Goal: Transaction & Acquisition: Purchase product/service

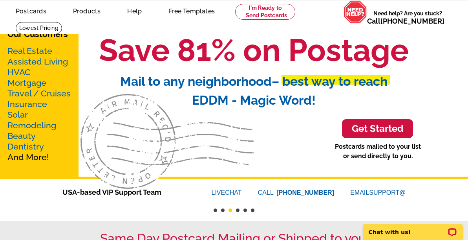
scroll to position [29, 0]
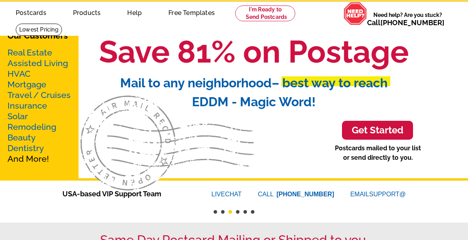
click at [26, 51] on link "Real Estate" at bounding box center [29, 53] width 45 height 10
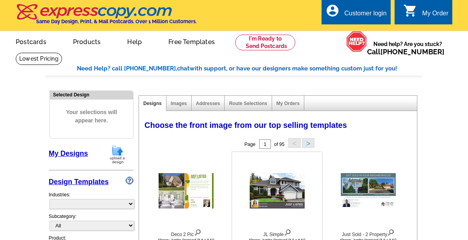
select select "785"
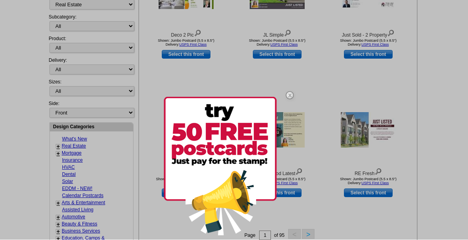
scroll to position [198, 0]
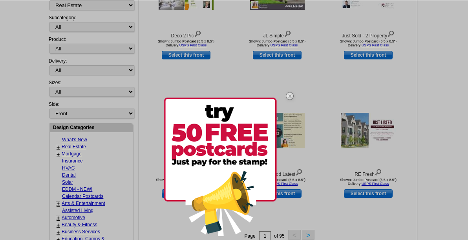
click at [217, 90] on div at bounding box center [232, 167] width 137 height 164
click at [291, 95] on img at bounding box center [290, 96] width 23 height 23
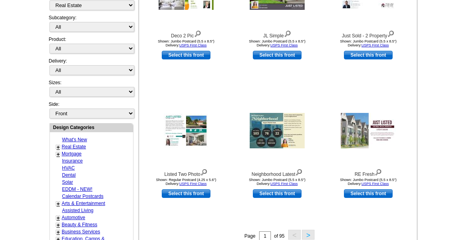
click at [436, 30] on main "Need Help? call 800-260-5887, chat with support, or have our designers make som…" at bounding box center [234, 146] width 468 height 584
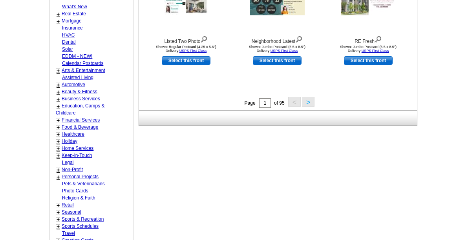
scroll to position [338, 0]
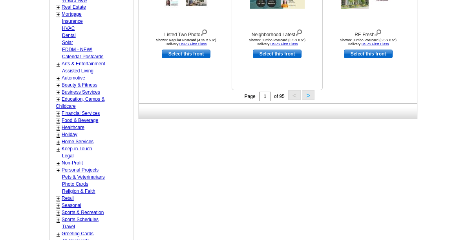
click at [275, 51] on link "Select this front" at bounding box center [277, 54] width 49 height 9
select select "2"
select select "back"
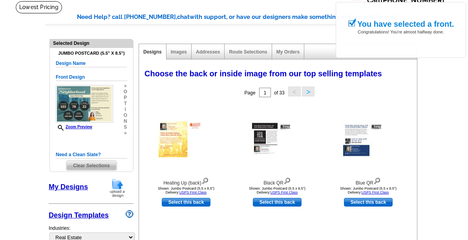
scroll to position [52, 0]
